Goal: Task Accomplishment & Management: Manage account settings

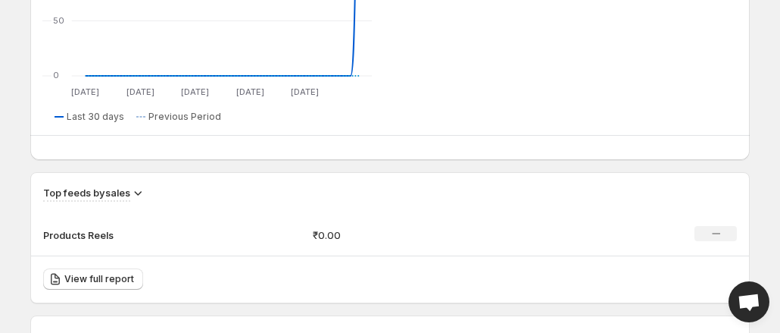
scroll to position [826, 0]
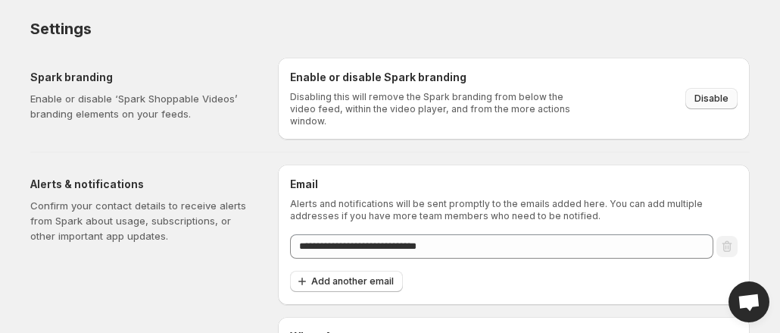
click at [710, 92] on span "Disable" at bounding box center [712, 98] width 34 height 12
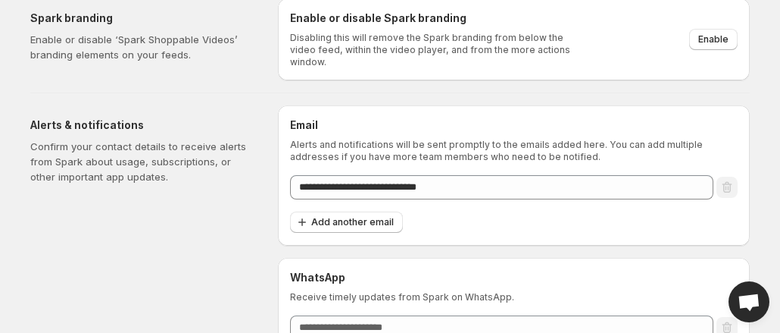
scroll to position [106, 0]
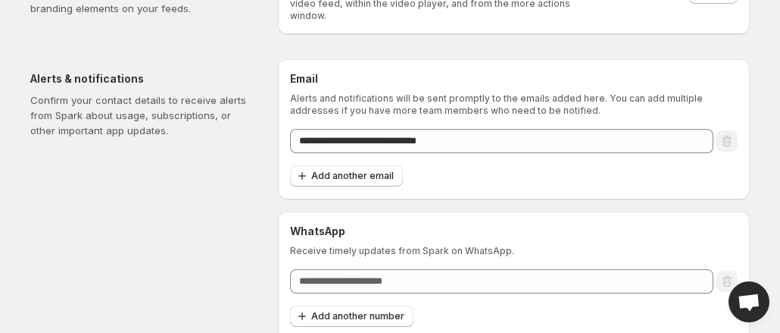
scroll to position [106, 0]
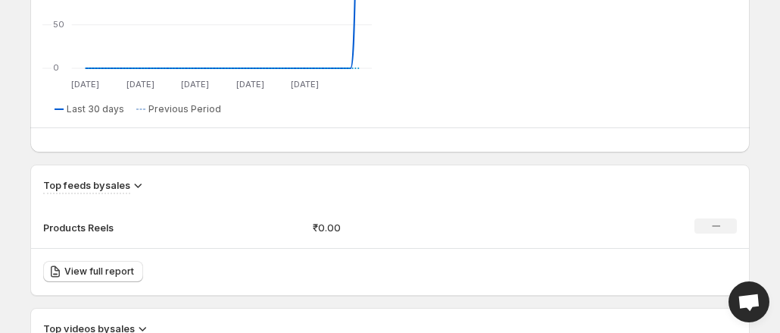
scroll to position [826, 0]
